Goal: Transaction & Acquisition: Purchase product/service

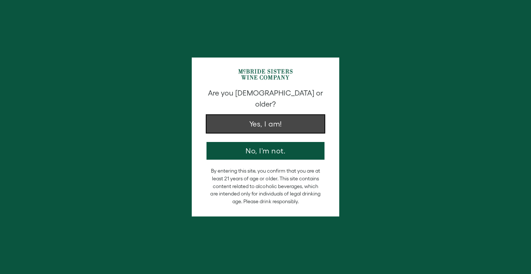
click at [261, 116] on button "Yes, I am!" at bounding box center [265, 124] width 118 height 18
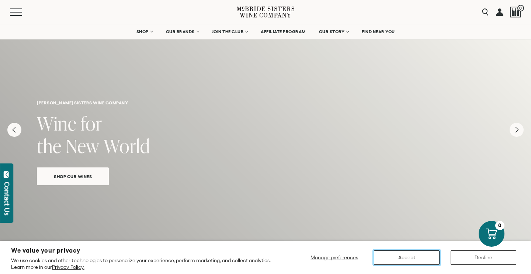
click at [420, 256] on button "Accept" at bounding box center [407, 257] width 66 height 14
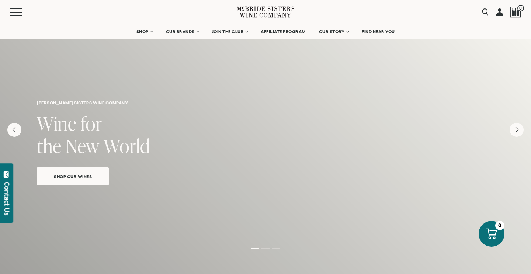
click at [95, 183] on link "Shop Our Wines" at bounding box center [73, 176] width 72 height 18
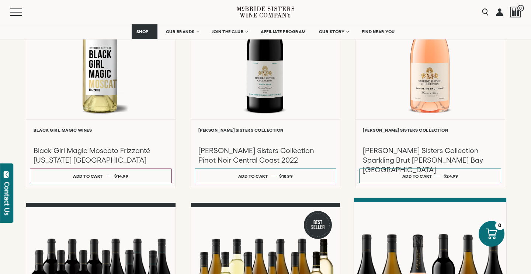
scroll to position [73, 0]
